Goal: Transaction & Acquisition: Obtain resource

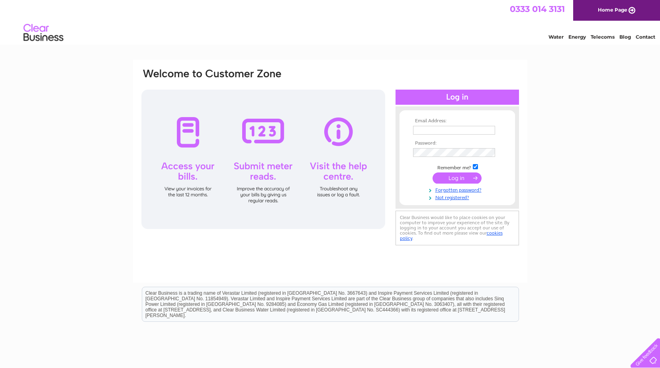
type input "teresa@fmaberdeen.com"
click at [455, 181] on input "submit" at bounding box center [457, 178] width 49 height 11
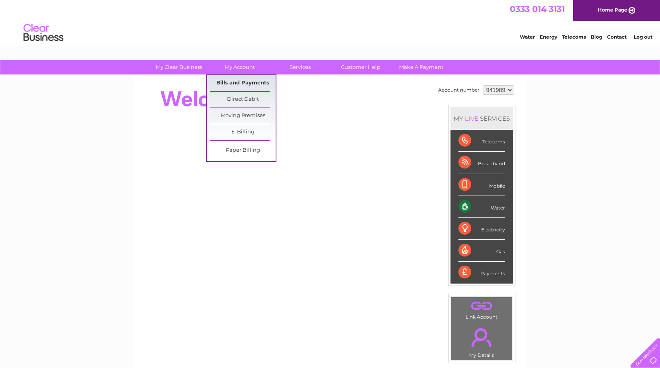
click at [245, 84] on link "Bills and Payments" at bounding box center [243, 83] width 66 height 16
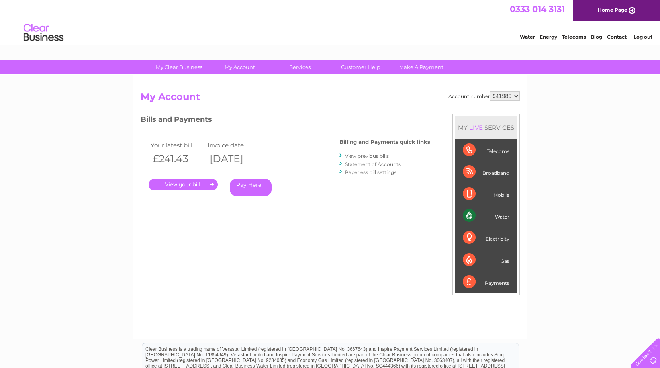
click at [203, 186] on link "." at bounding box center [183, 185] width 69 height 12
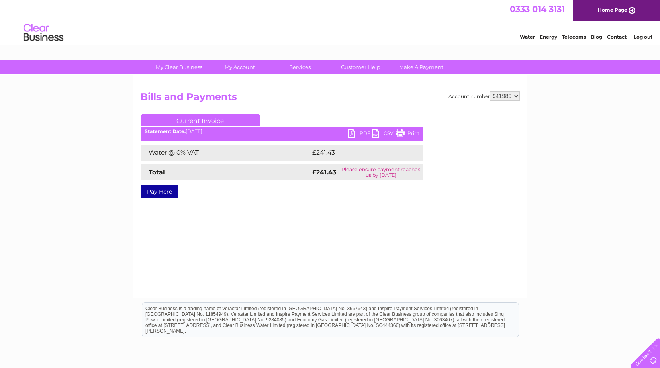
click at [348, 131] on link "PDF" at bounding box center [360, 135] width 24 height 12
click at [518, 97] on select "941989 964374 983649" at bounding box center [505, 96] width 30 height 10
select select "964374"
click at [490, 91] on select "941989 964374 983649" at bounding box center [505, 96] width 30 height 10
click at [515, 98] on select "941989 964374 983649" at bounding box center [505, 96] width 30 height 10
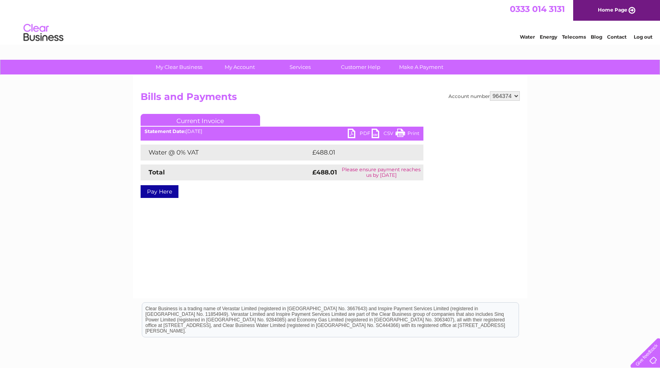
select select "983649"
click at [490, 91] on select "941989 964374 983649" at bounding box center [505, 96] width 30 height 10
click at [351, 135] on link "PDF" at bounding box center [360, 135] width 24 height 12
